Goal: Browse casually: Explore the website without a specific task or goal

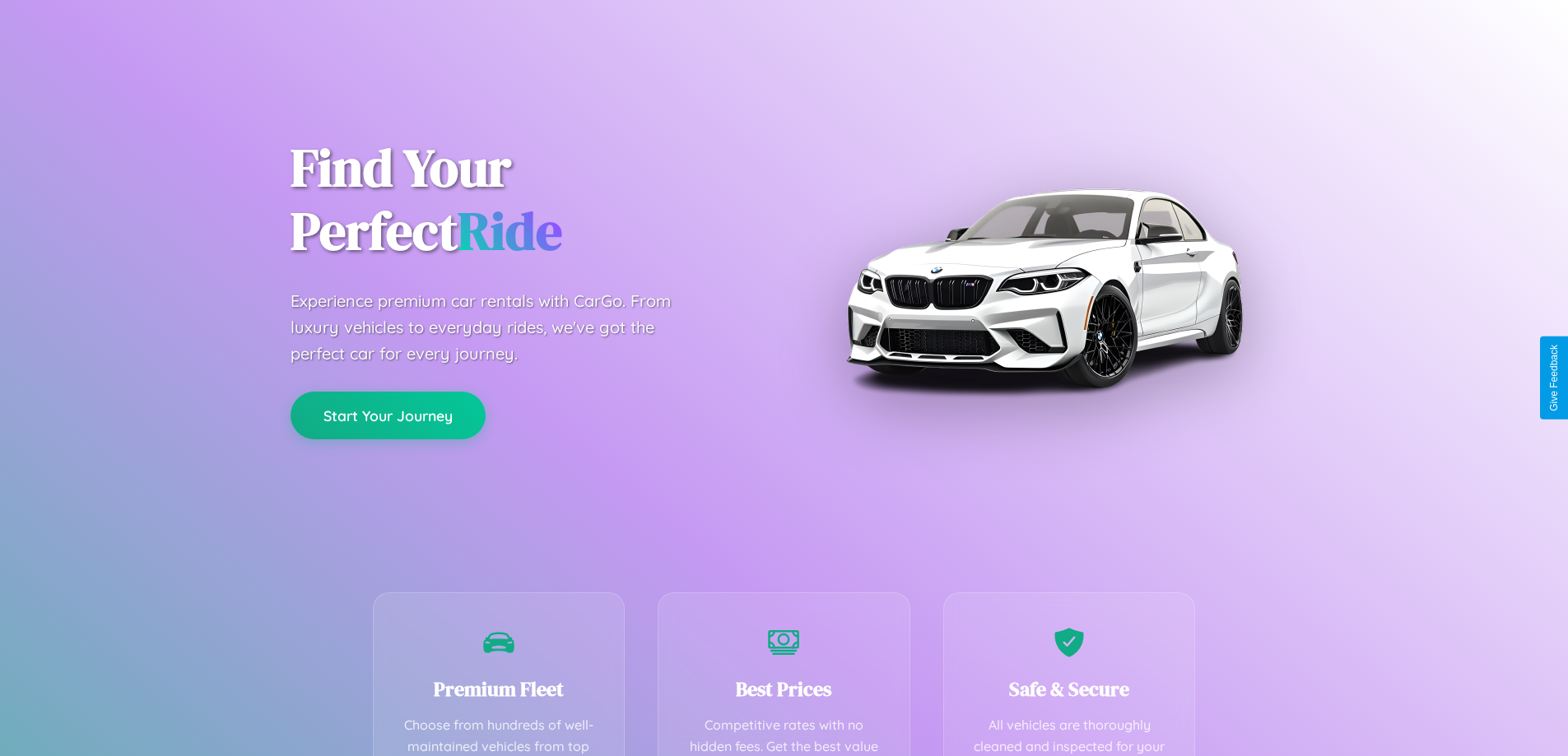
scroll to position [480, 0]
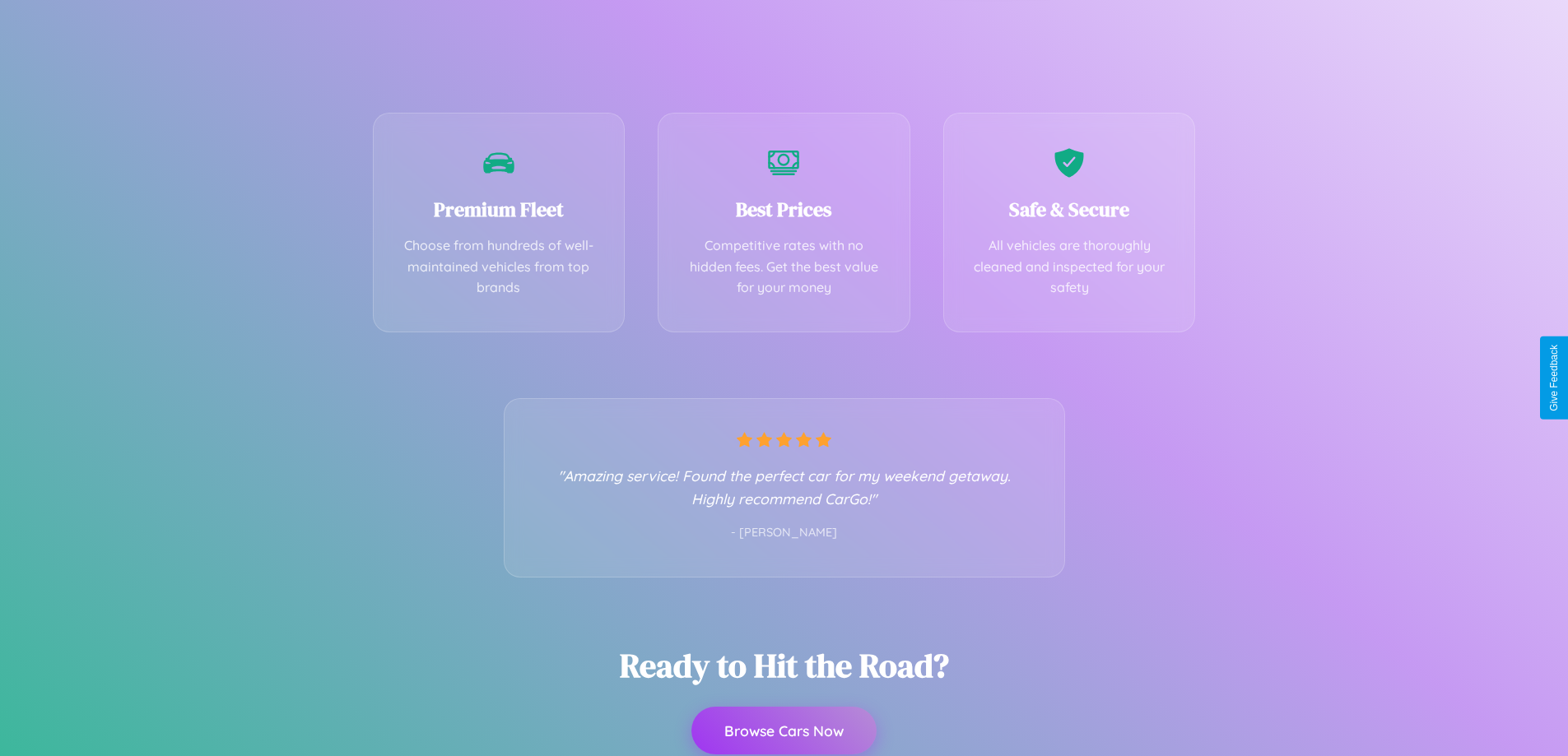
click at [784, 731] on button "Browse Cars Now" at bounding box center [784, 730] width 186 height 48
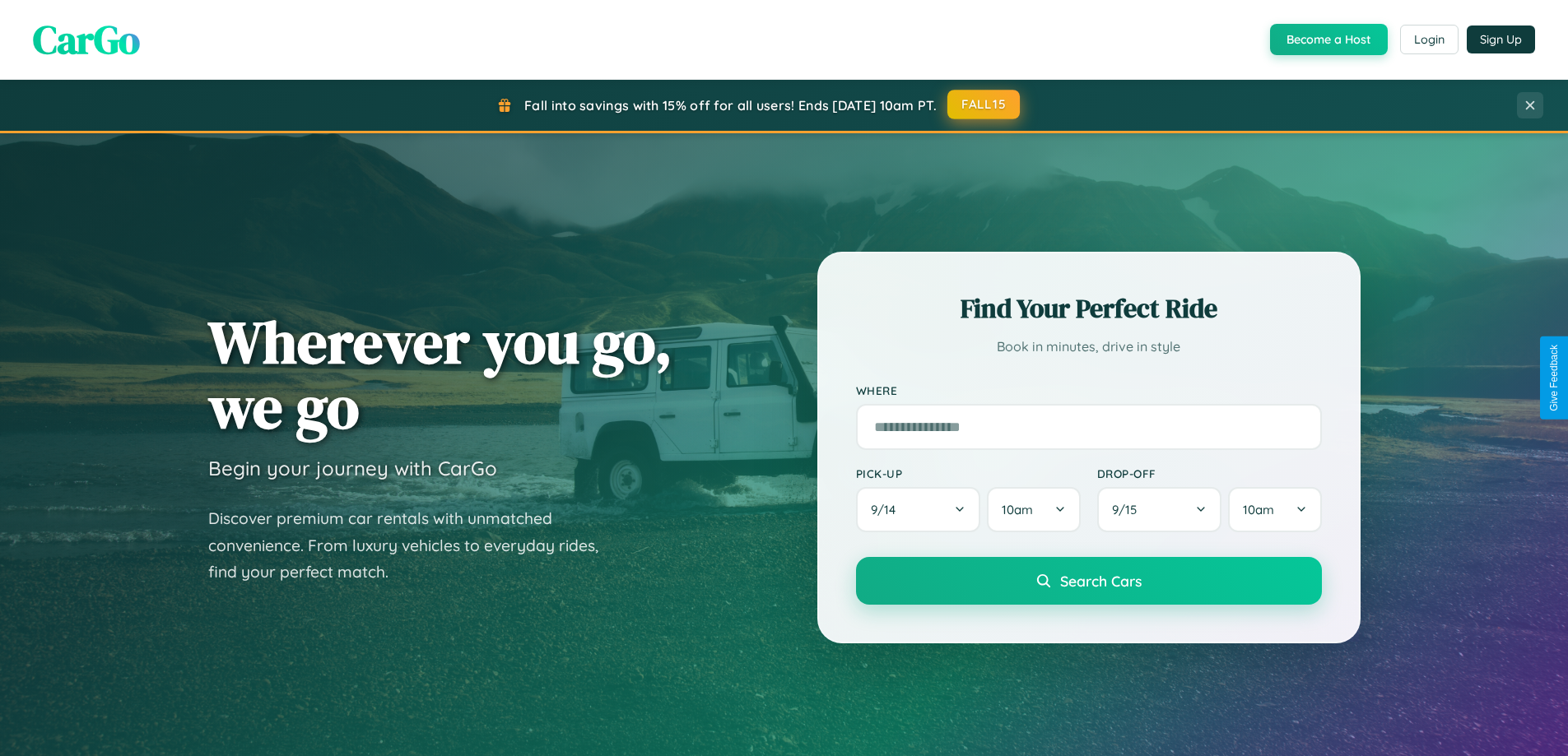
click at [984, 105] on button "FALL15" at bounding box center [983, 105] width 72 height 30
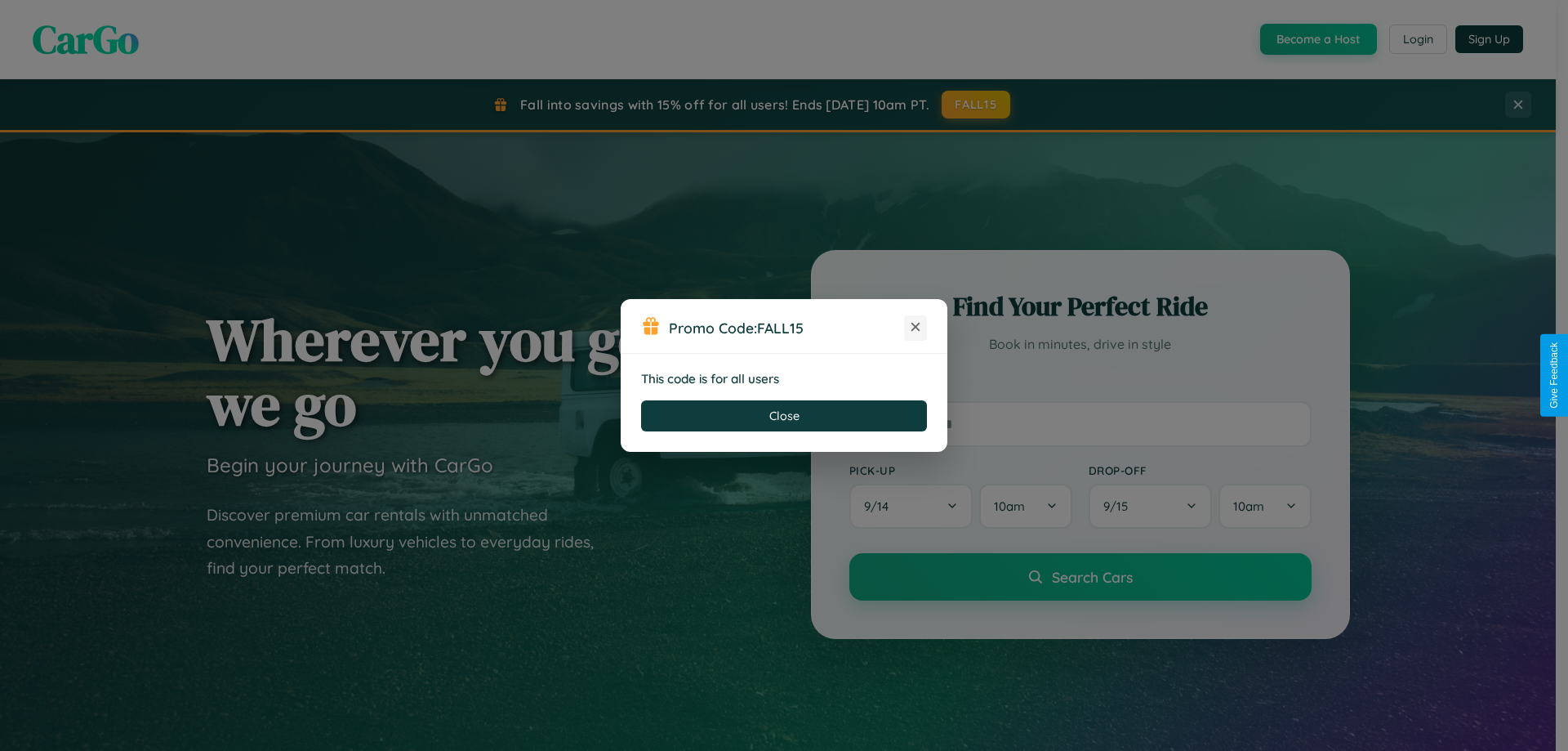
click at [915, 328] on icon at bounding box center [916, 327] width 17 height 17
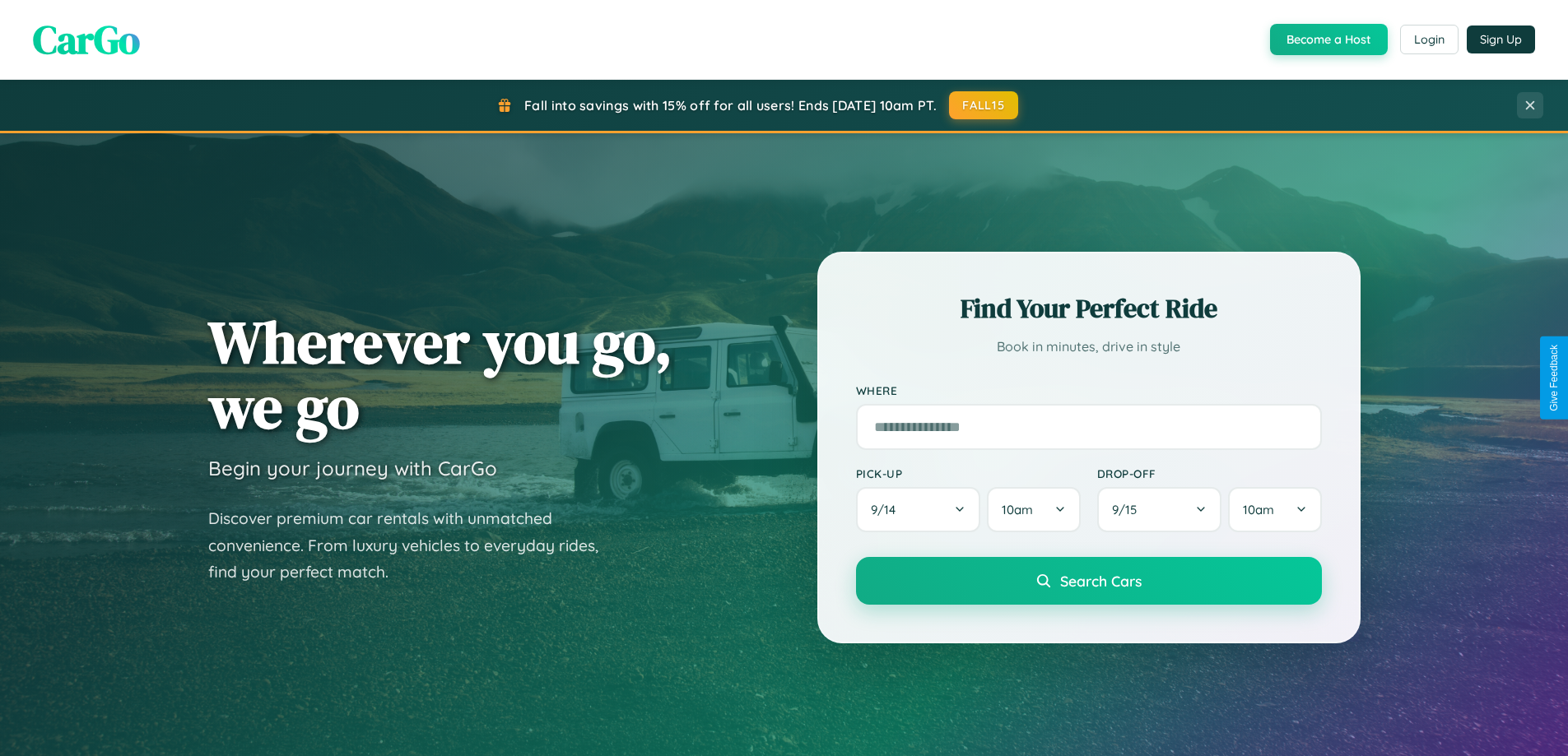
scroll to position [1132, 0]
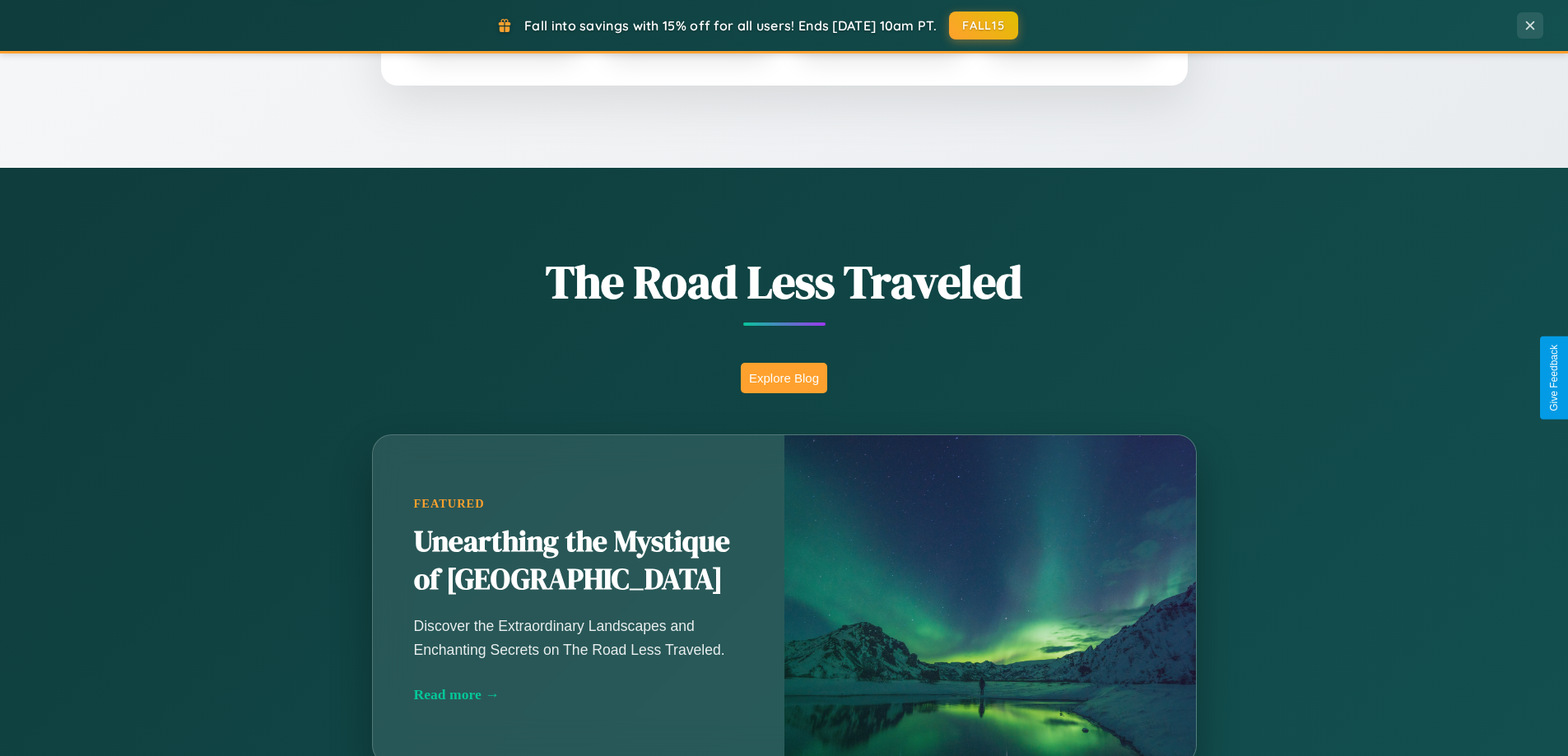
click at [784, 378] on button "Explore Blog" at bounding box center [784, 378] width 86 height 30
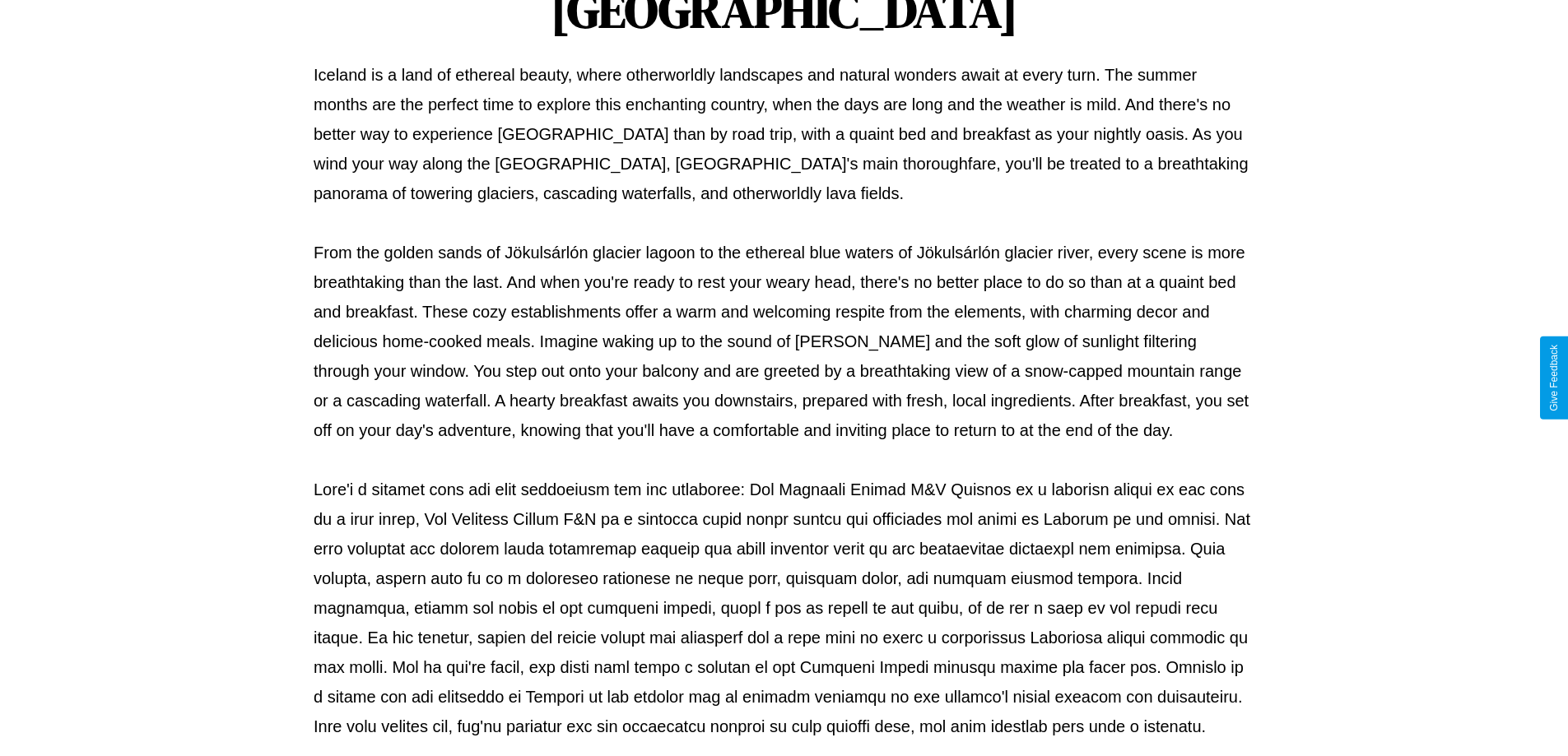
scroll to position [532, 0]
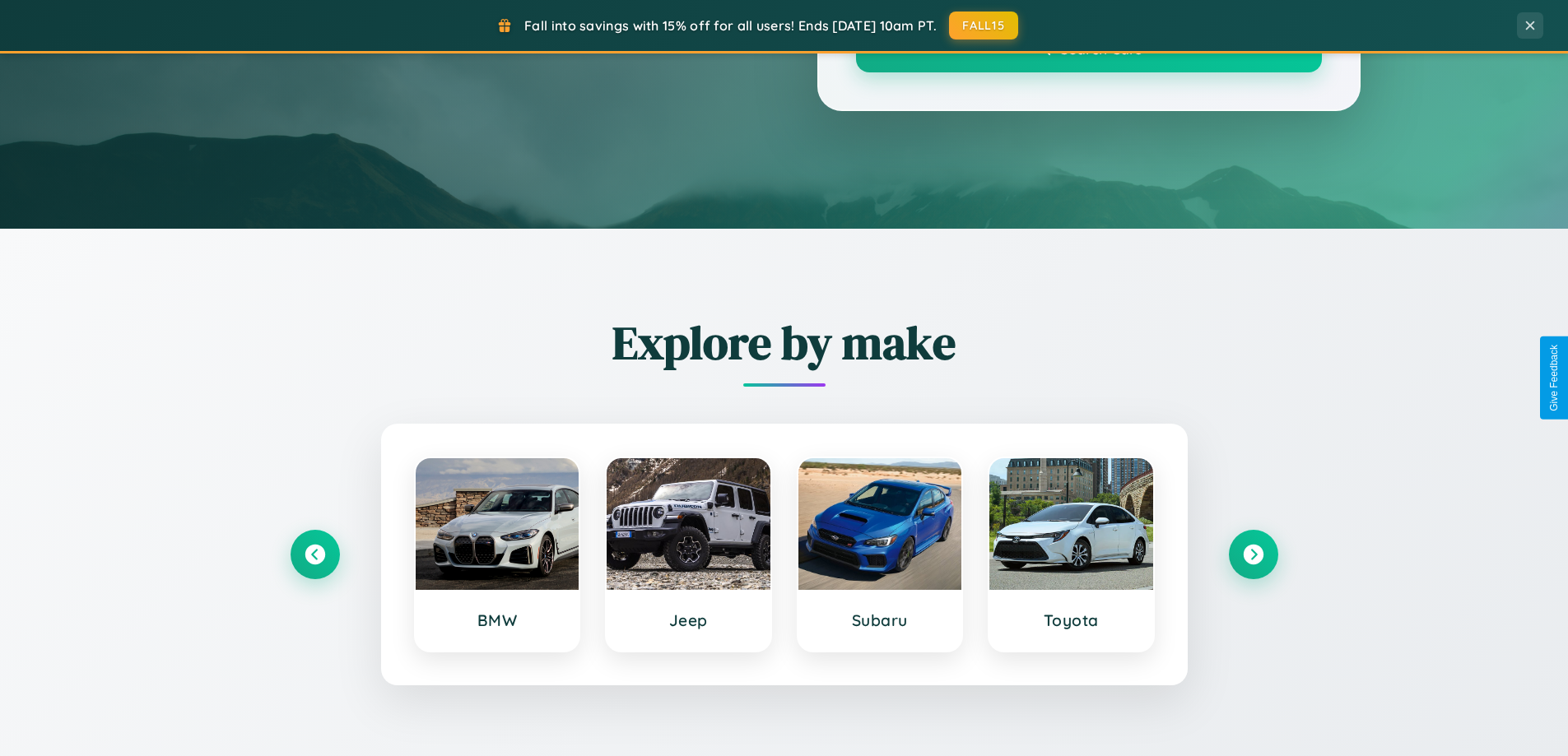
scroll to position [1132, 0]
